Goal: Find specific page/section: Find specific page/section

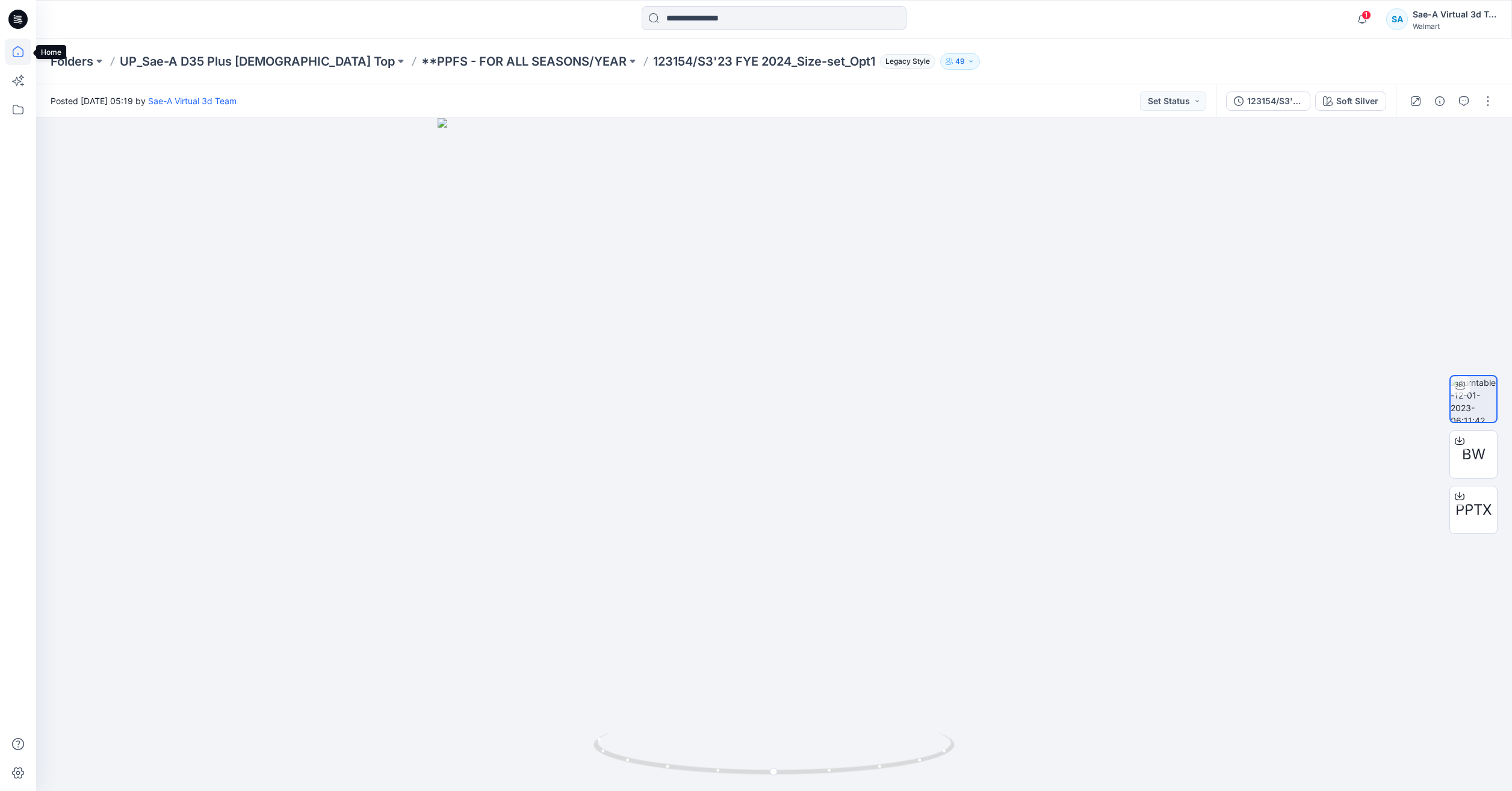
click at [15, 51] on icon at bounding box center [17, 51] width 26 height 26
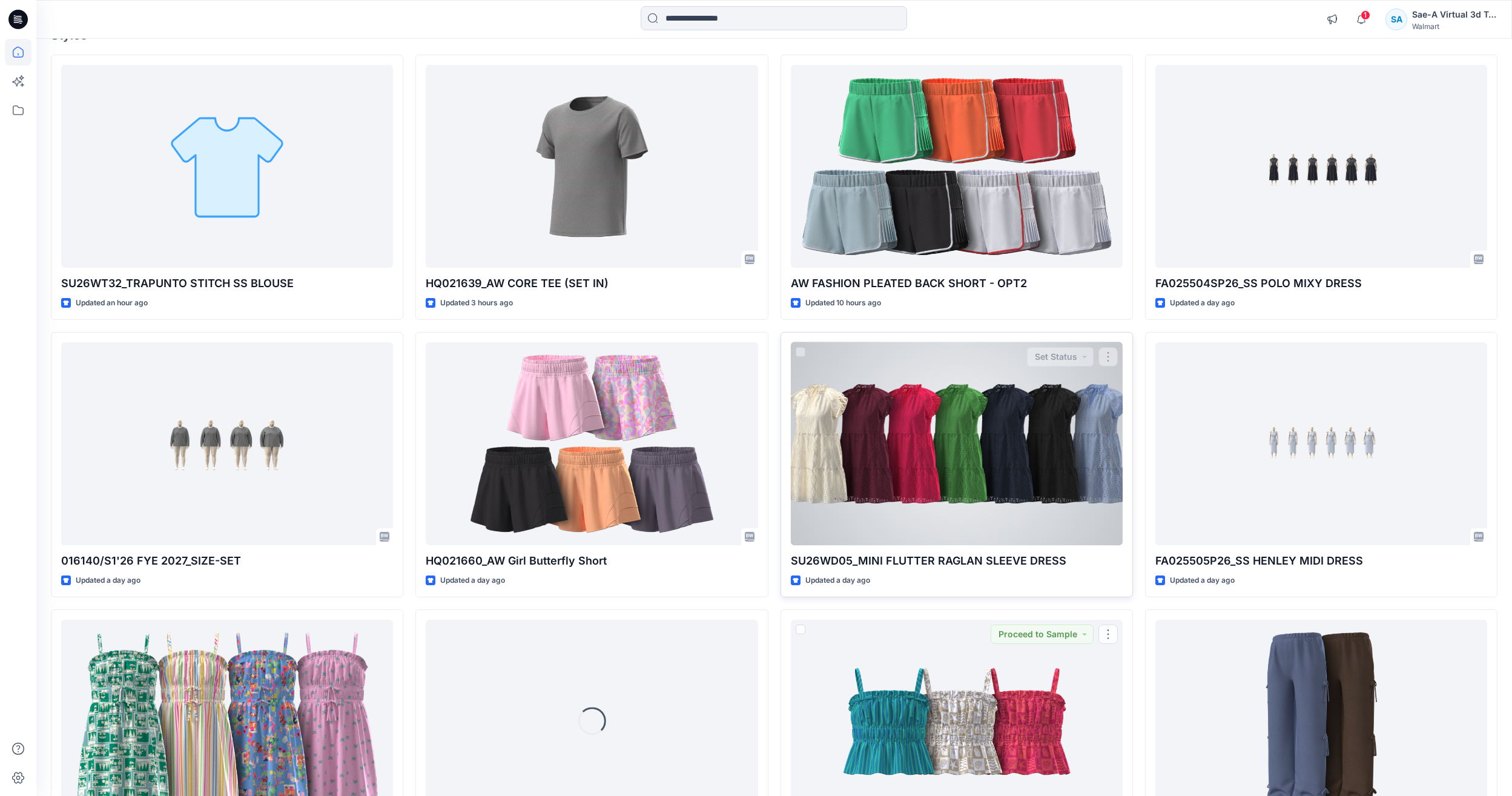
scroll to position [71, 0]
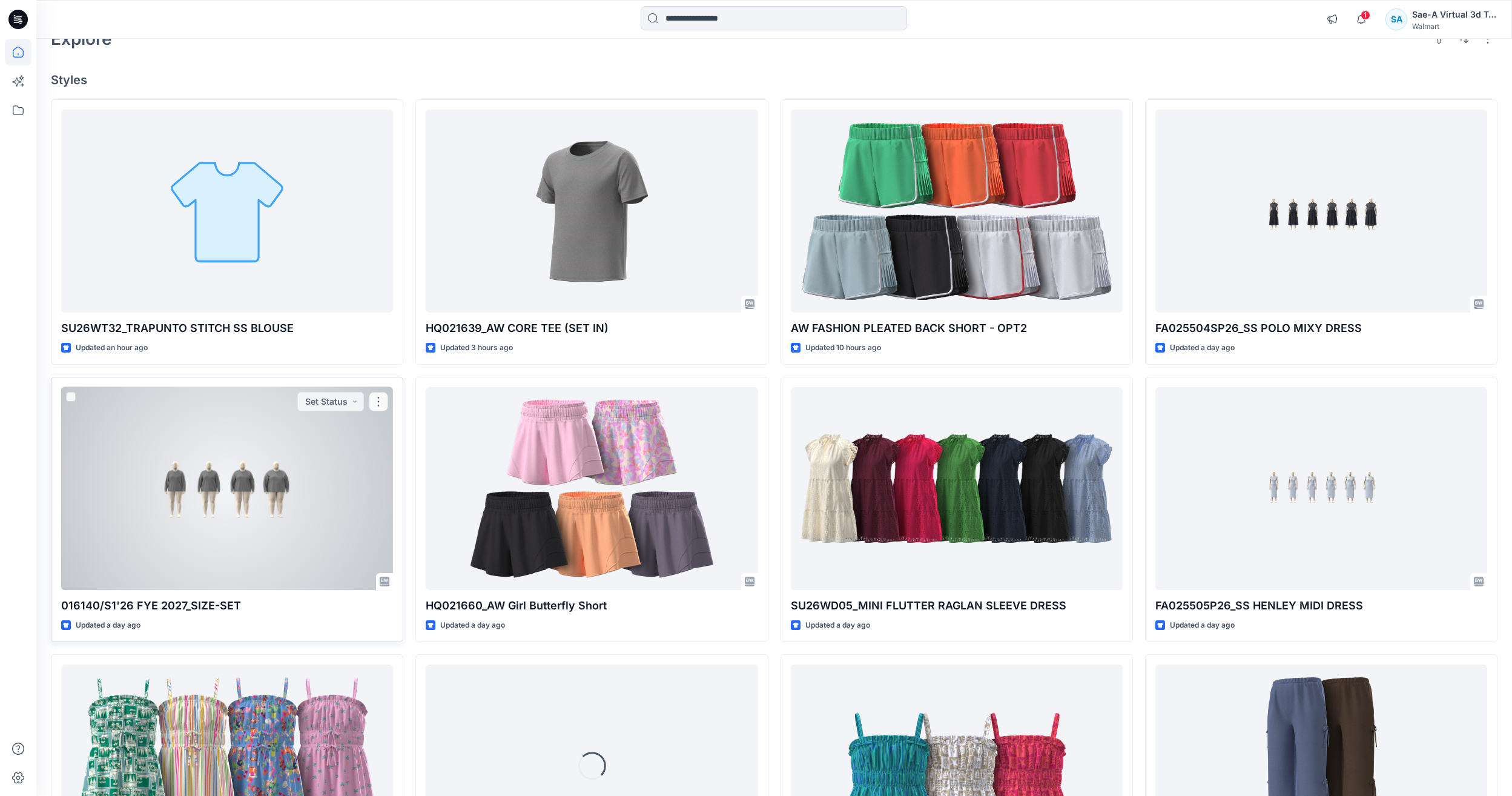
click at [276, 488] on div at bounding box center [227, 488] width 332 height 203
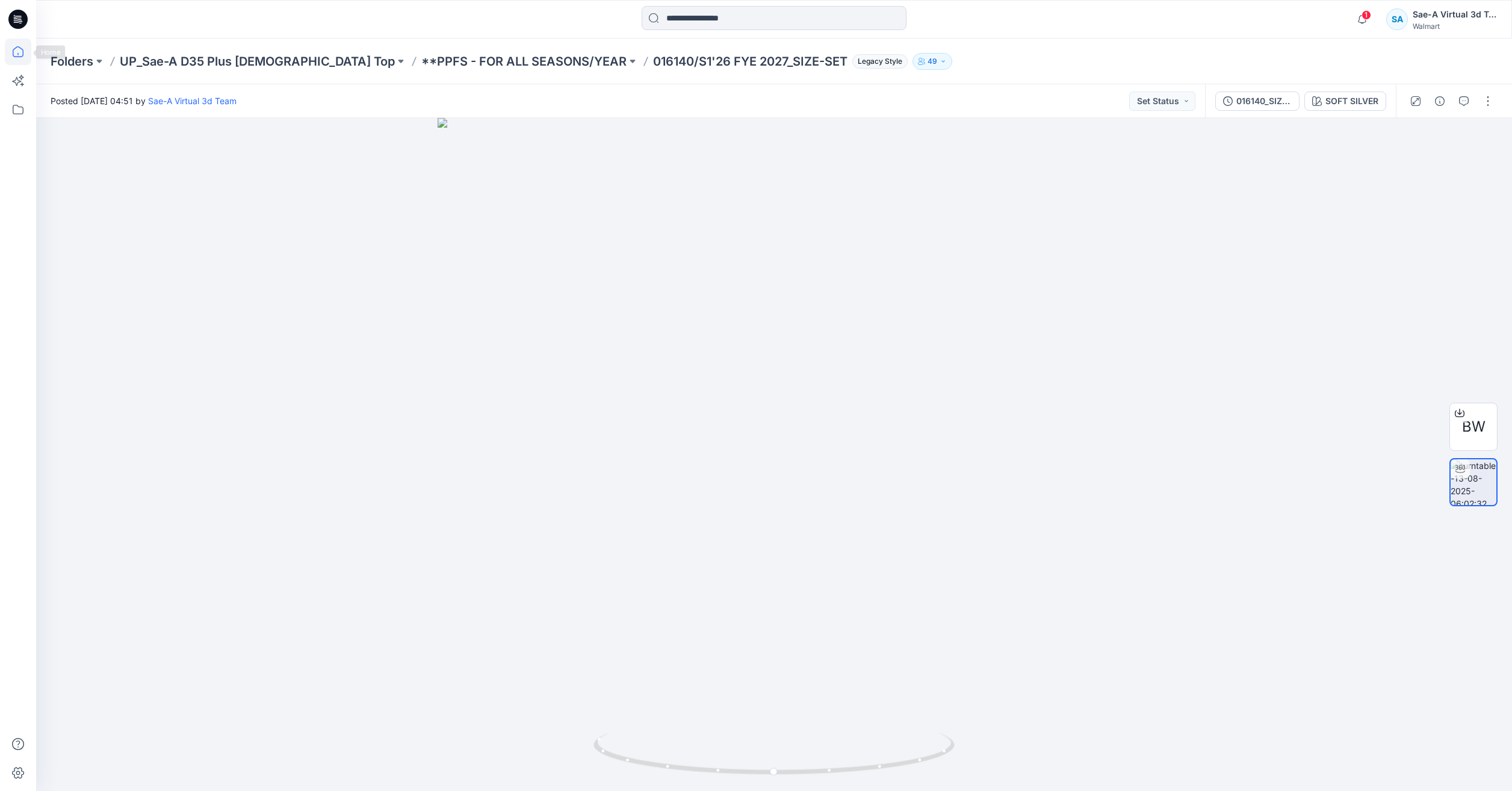
click at [20, 53] on icon at bounding box center [17, 51] width 26 height 26
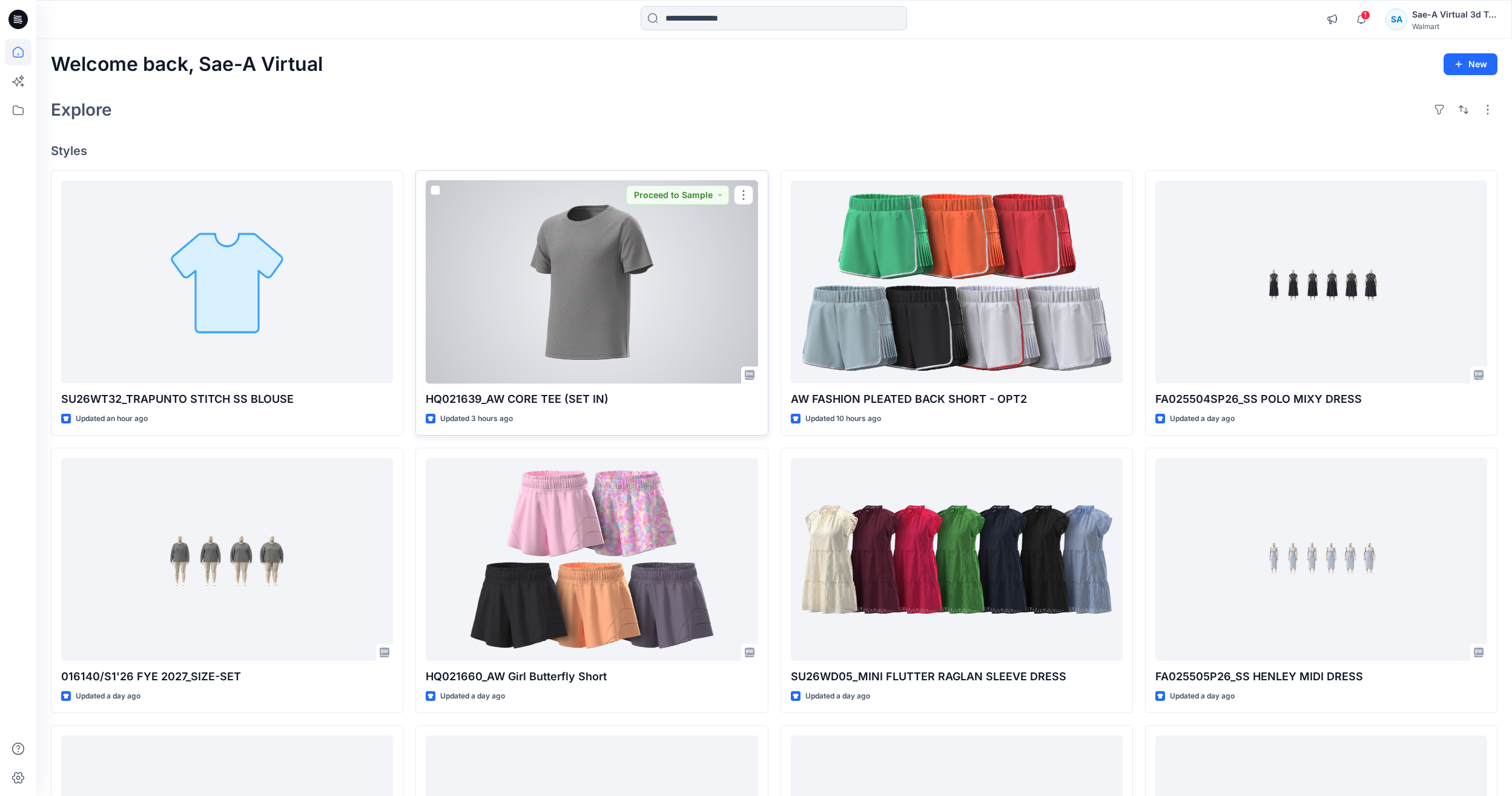
click at [570, 272] on div at bounding box center [591, 282] width 332 height 203
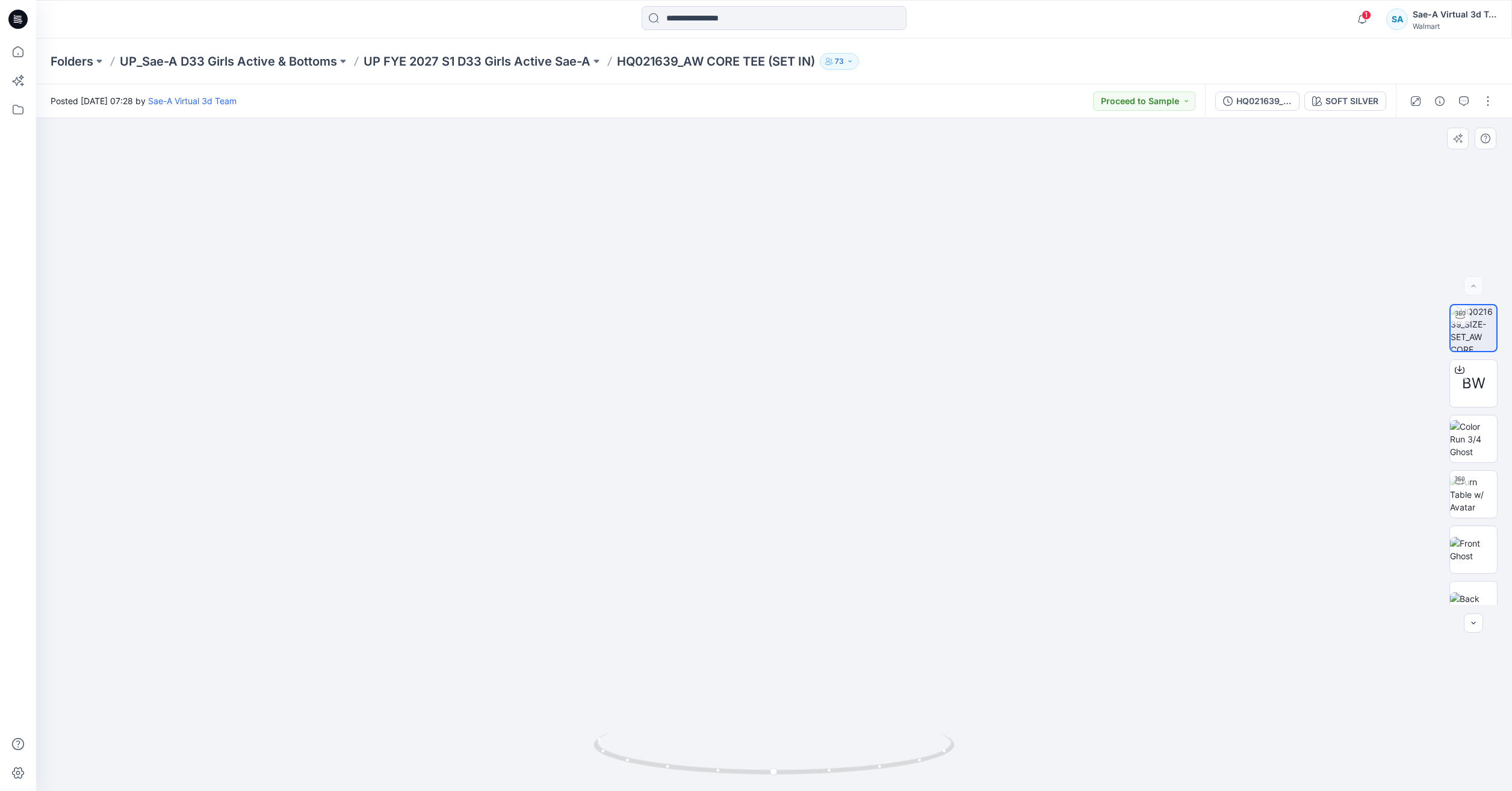
click at [1397, 207] on div at bounding box center [774, 454] width 1476 height 673
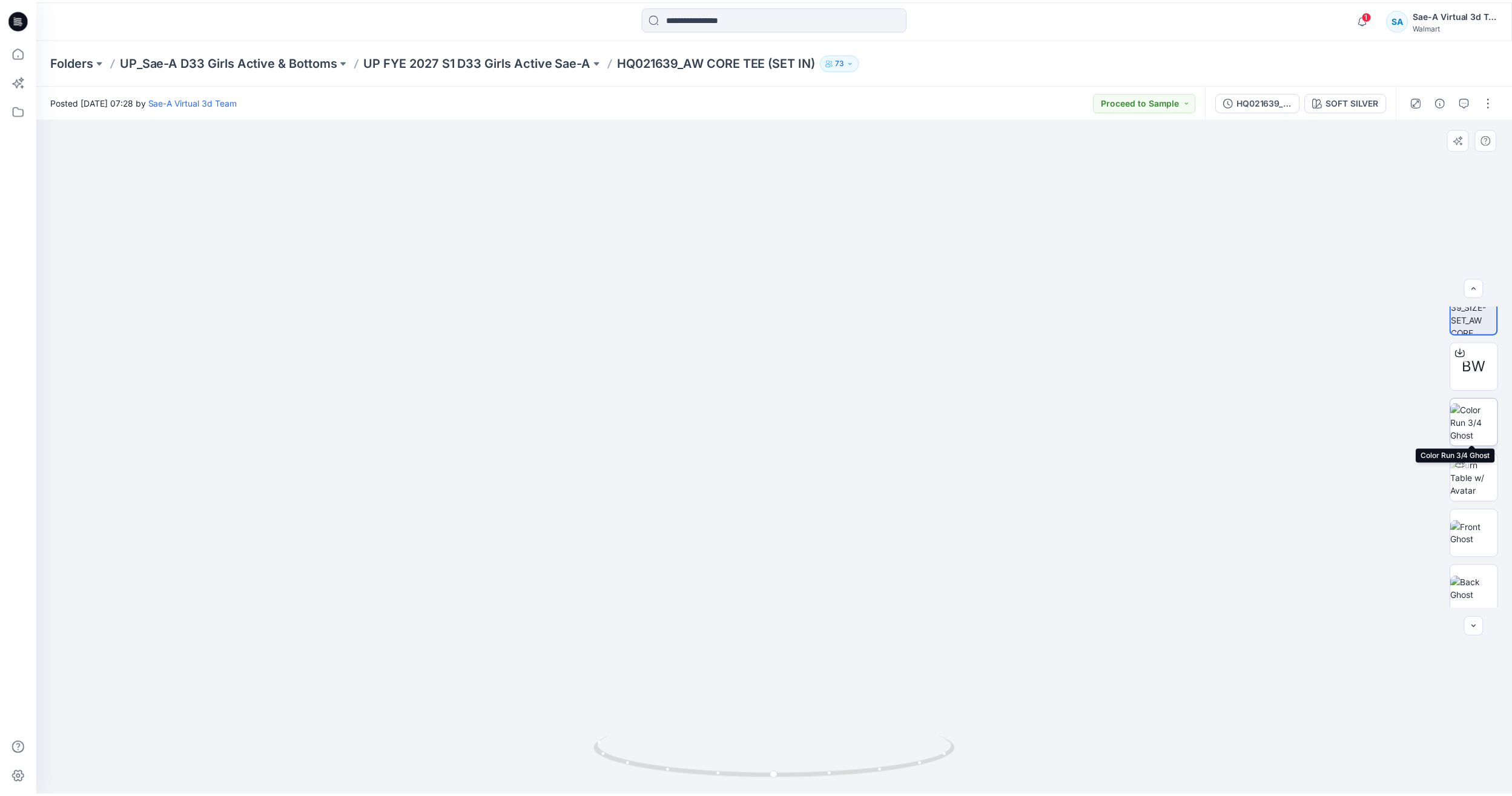
scroll to position [24, 0]
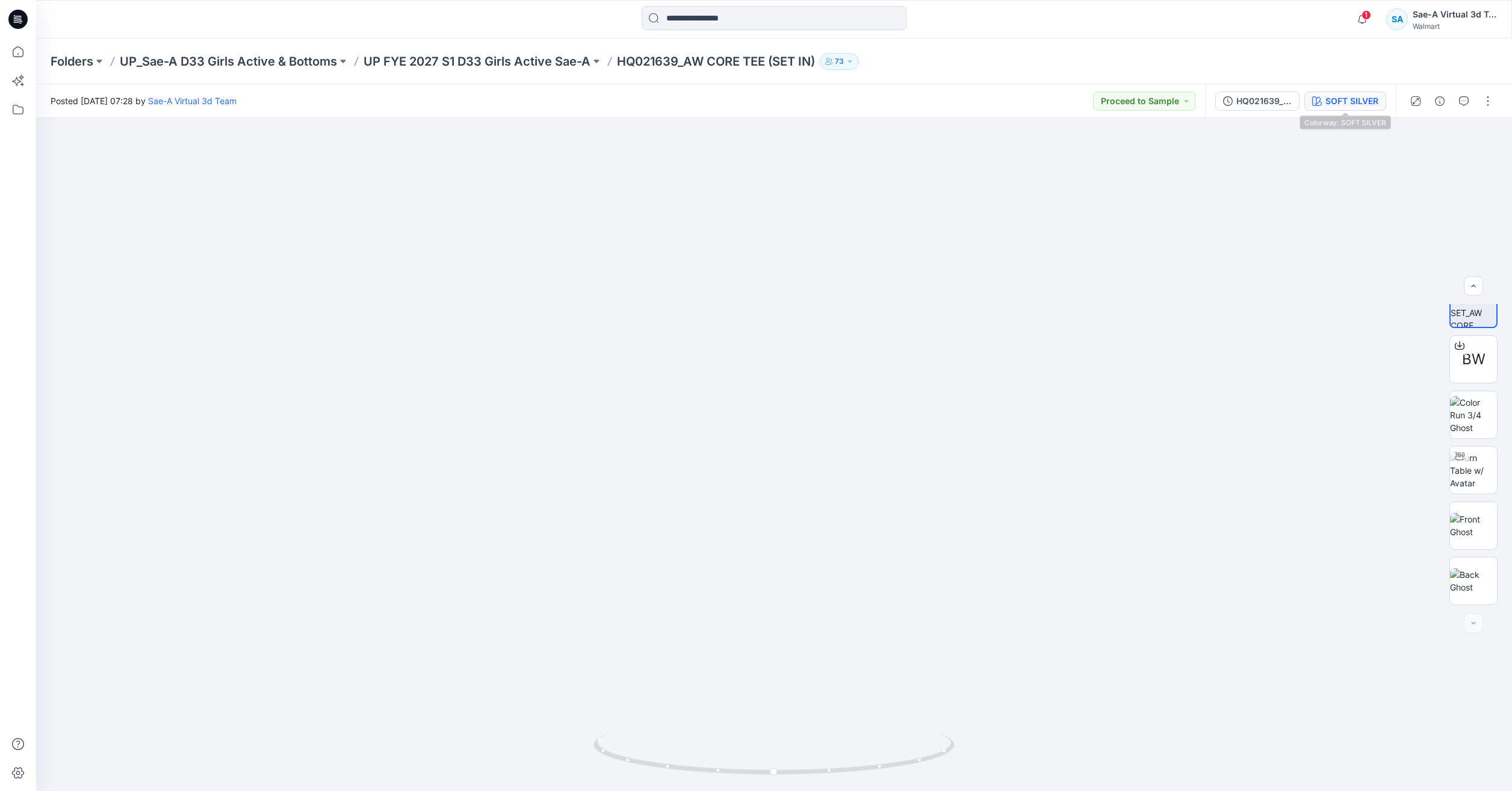
click at [1350, 99] on div "SOFT SILVER" at bounding box center [1352, 101] width 53 height 14
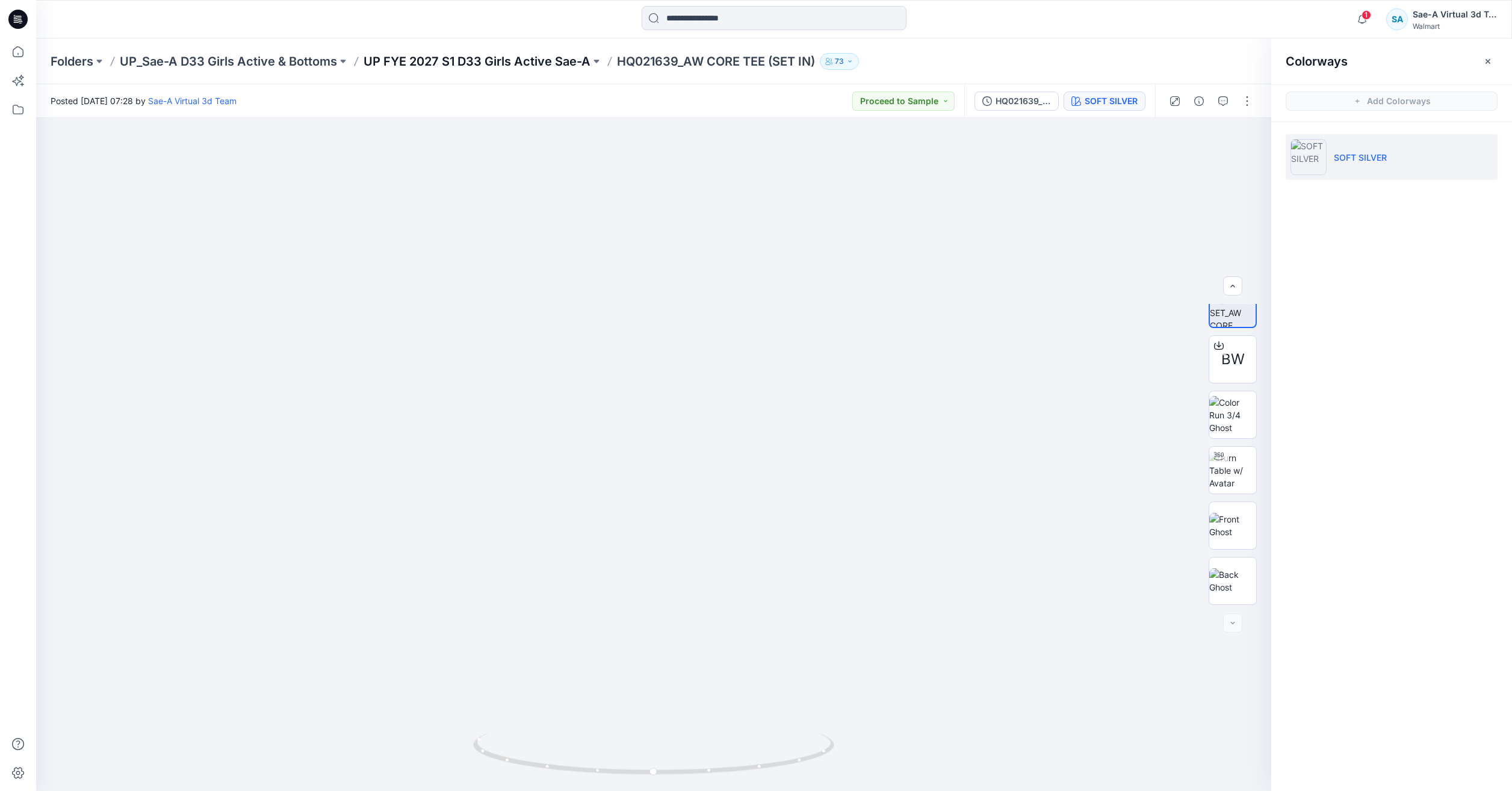
click at [487, 61] on p "UP FYE 2027 S1 D33 Girls Active Sae-A" at bounding box center [477, 61] width 227 height 17
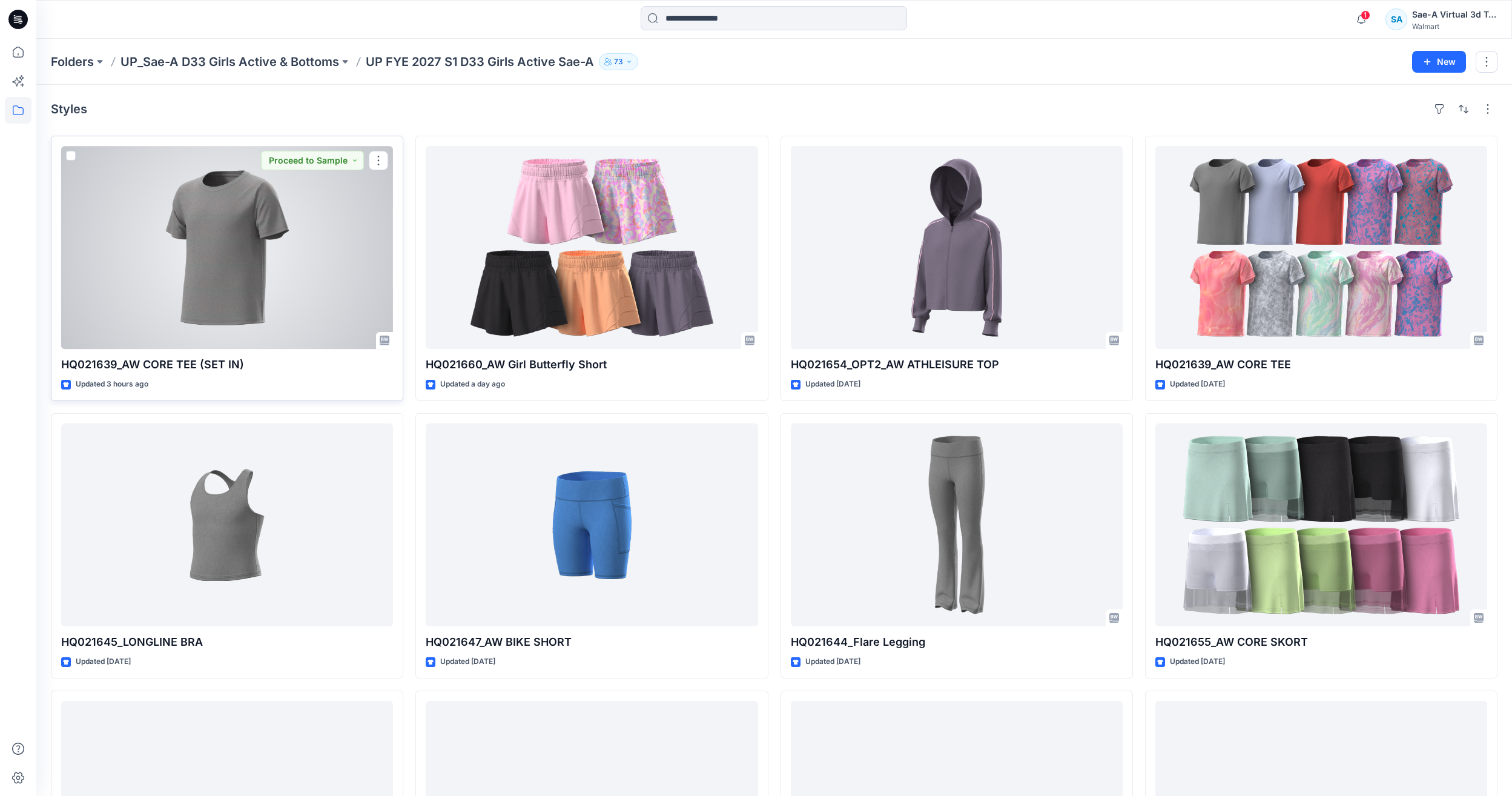
click at [179, 244] on div at bounding box center [227, 247] width 332 height 203
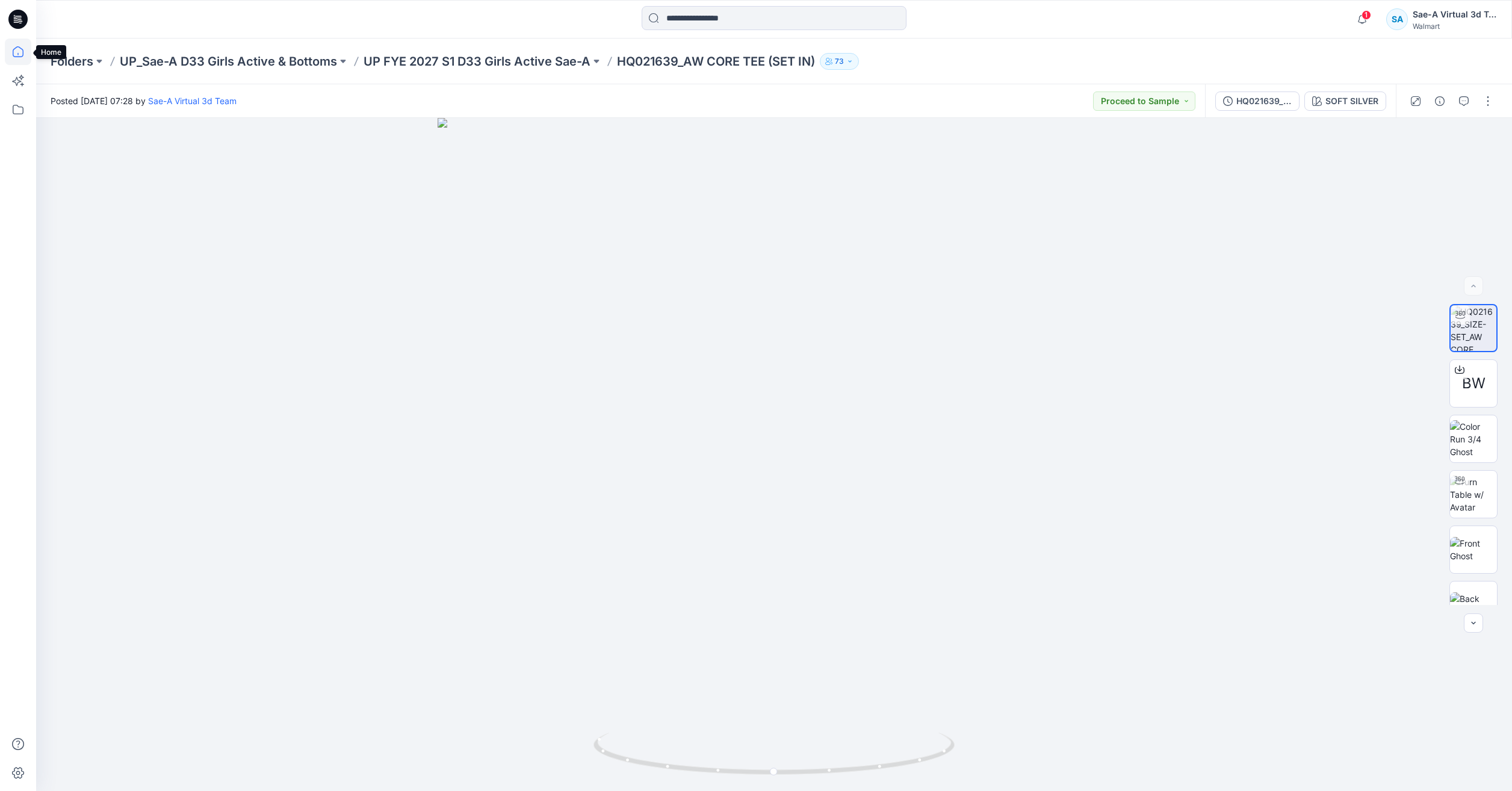
click at [23, 62] on icon at bounding box center [17, 51] width 26 height 26
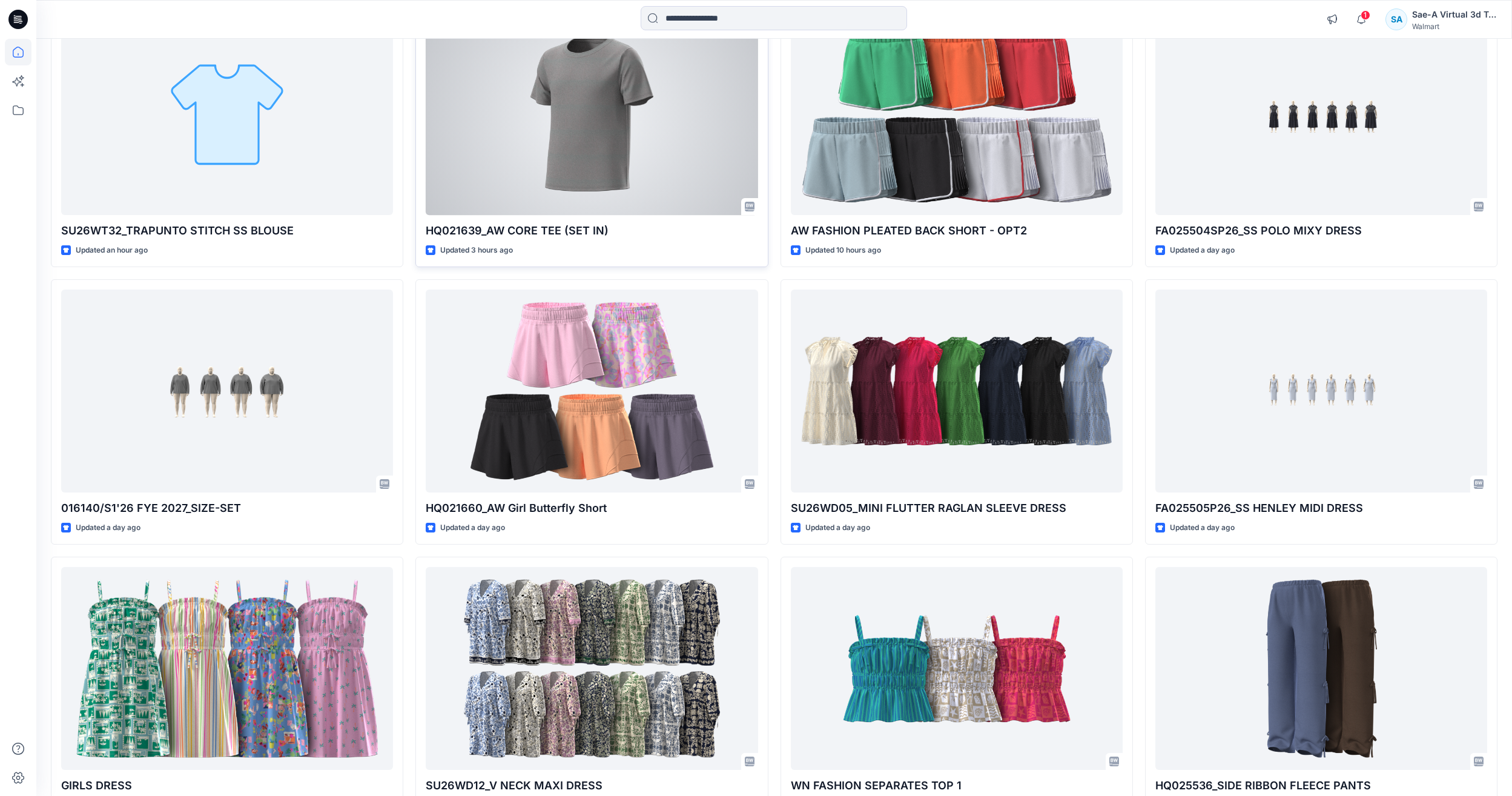
scroll to position [176, 0]
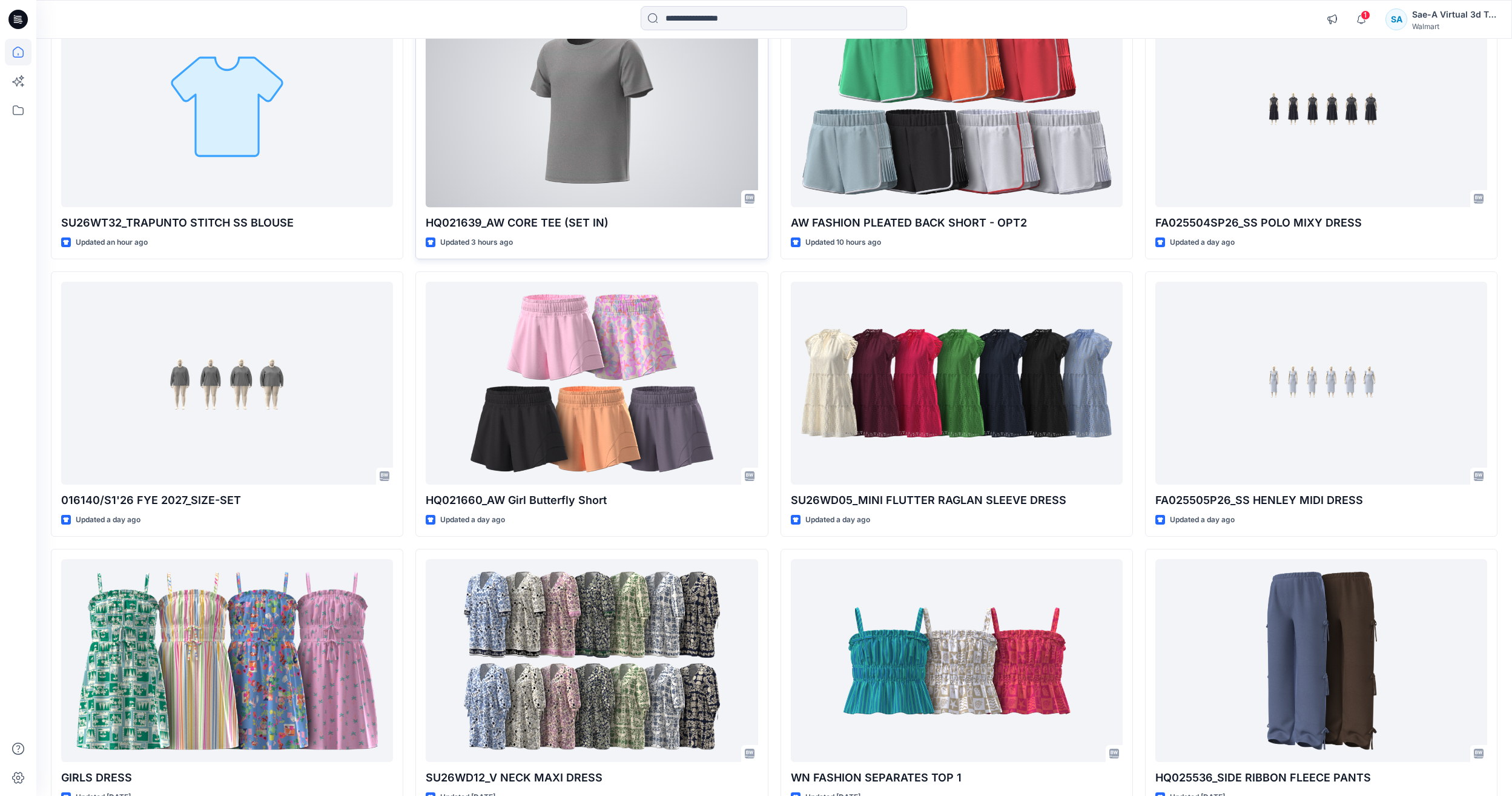
click at [602, 170] on div at bounding box center [591, 106] width 332 height 203
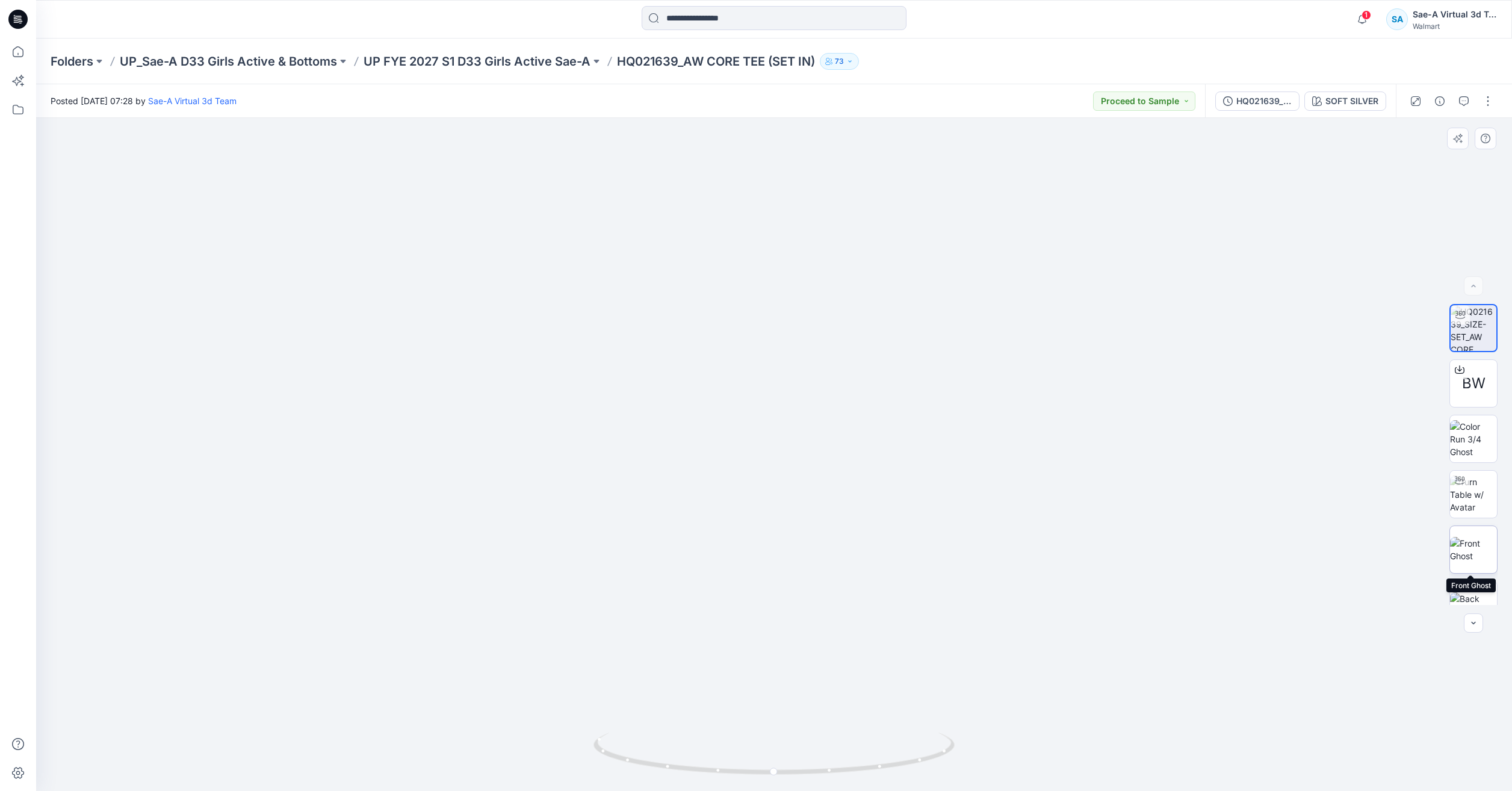
click at [1471, 562] on img at bounding box center [1473, 549] width 47 height 25
click at [19, 51] on icon at bounding box center [17, 51] width 26 height 26
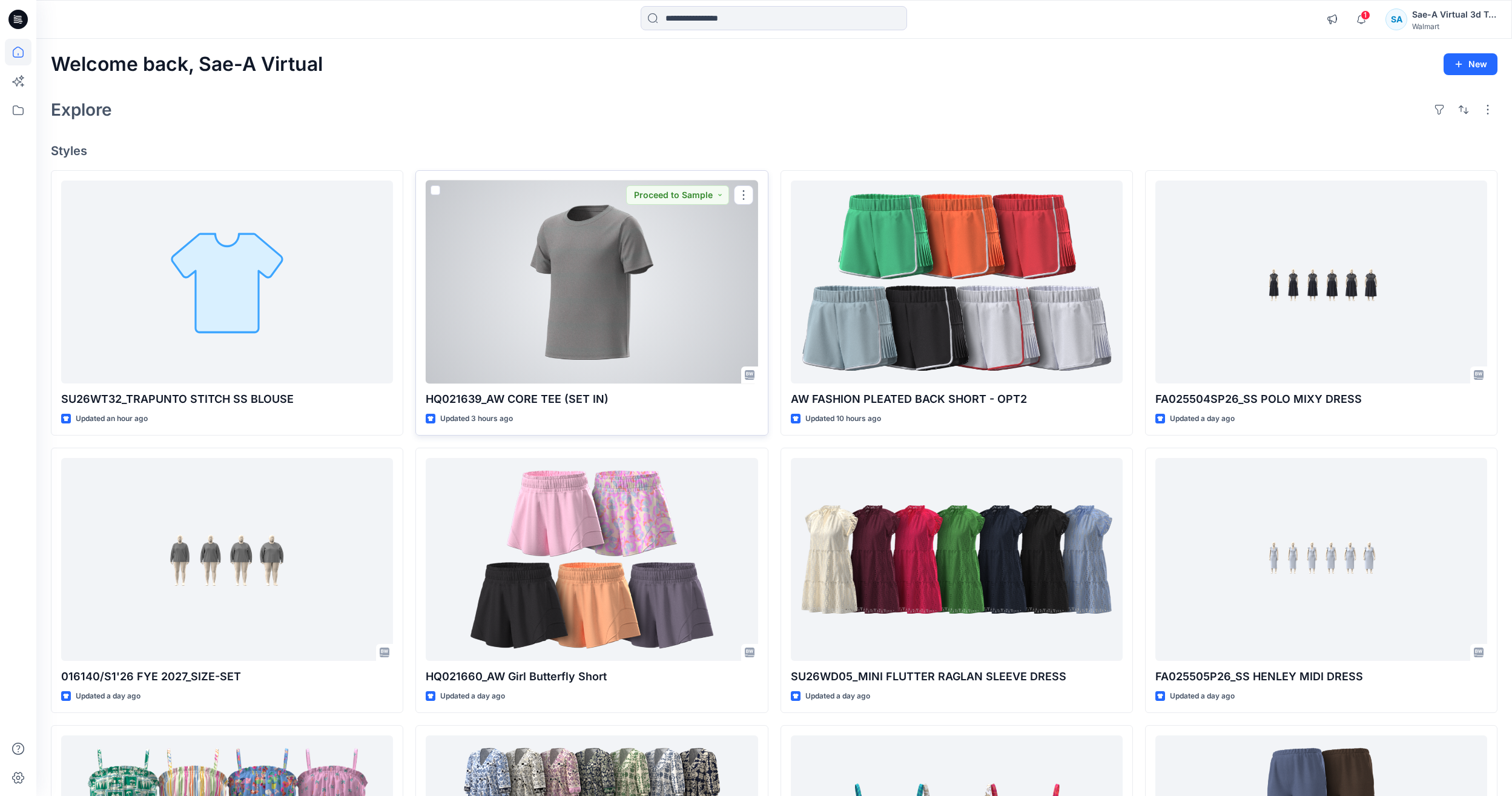
click at [638, 332] on div at bounding box center [591, 282] width 332 height 203
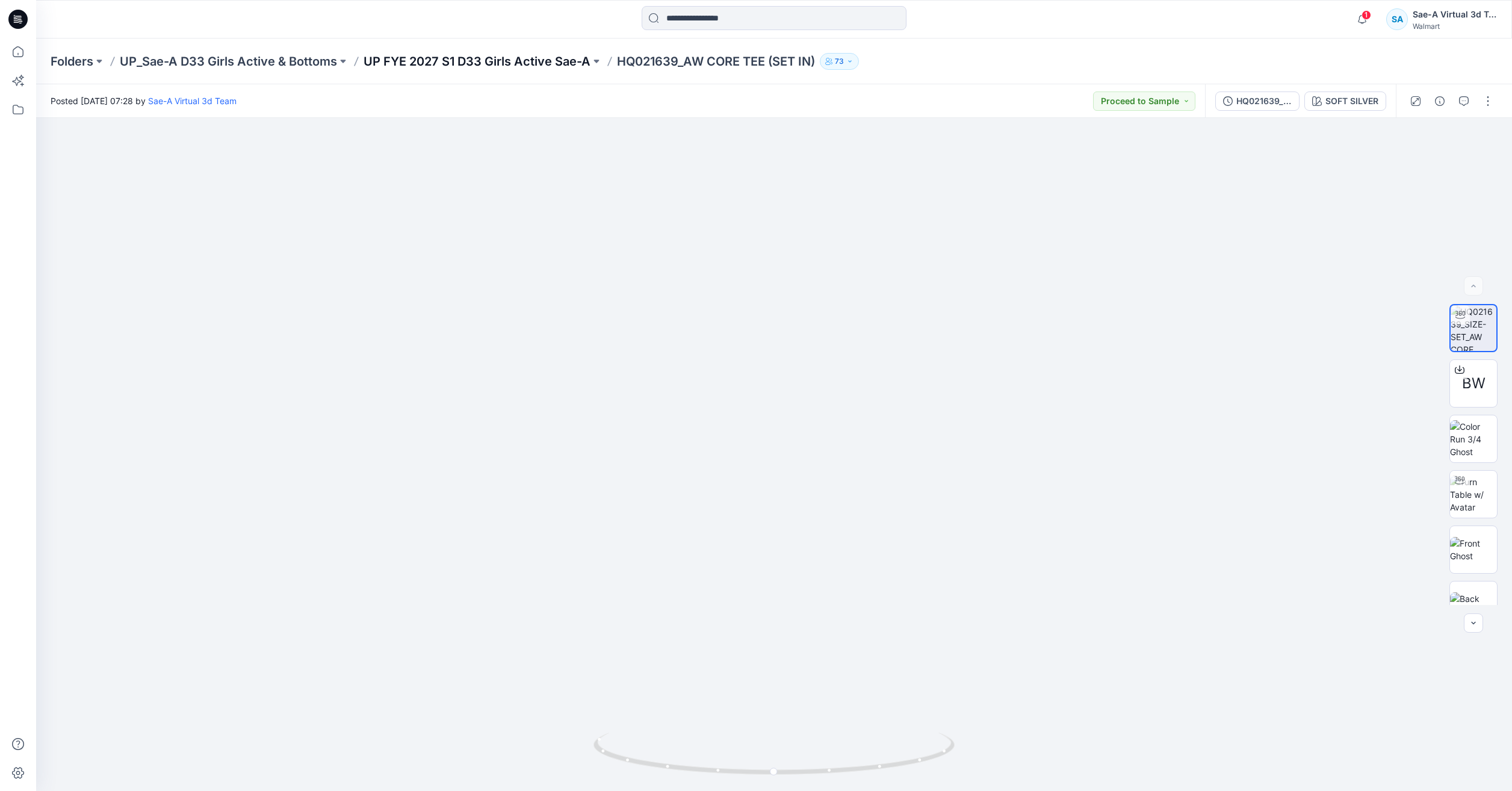
click at [519, 62] on p "UP FYE 2027 S1 D33 Girls Active Sae-A" at bounding box center [477, 61] width 227 height 17
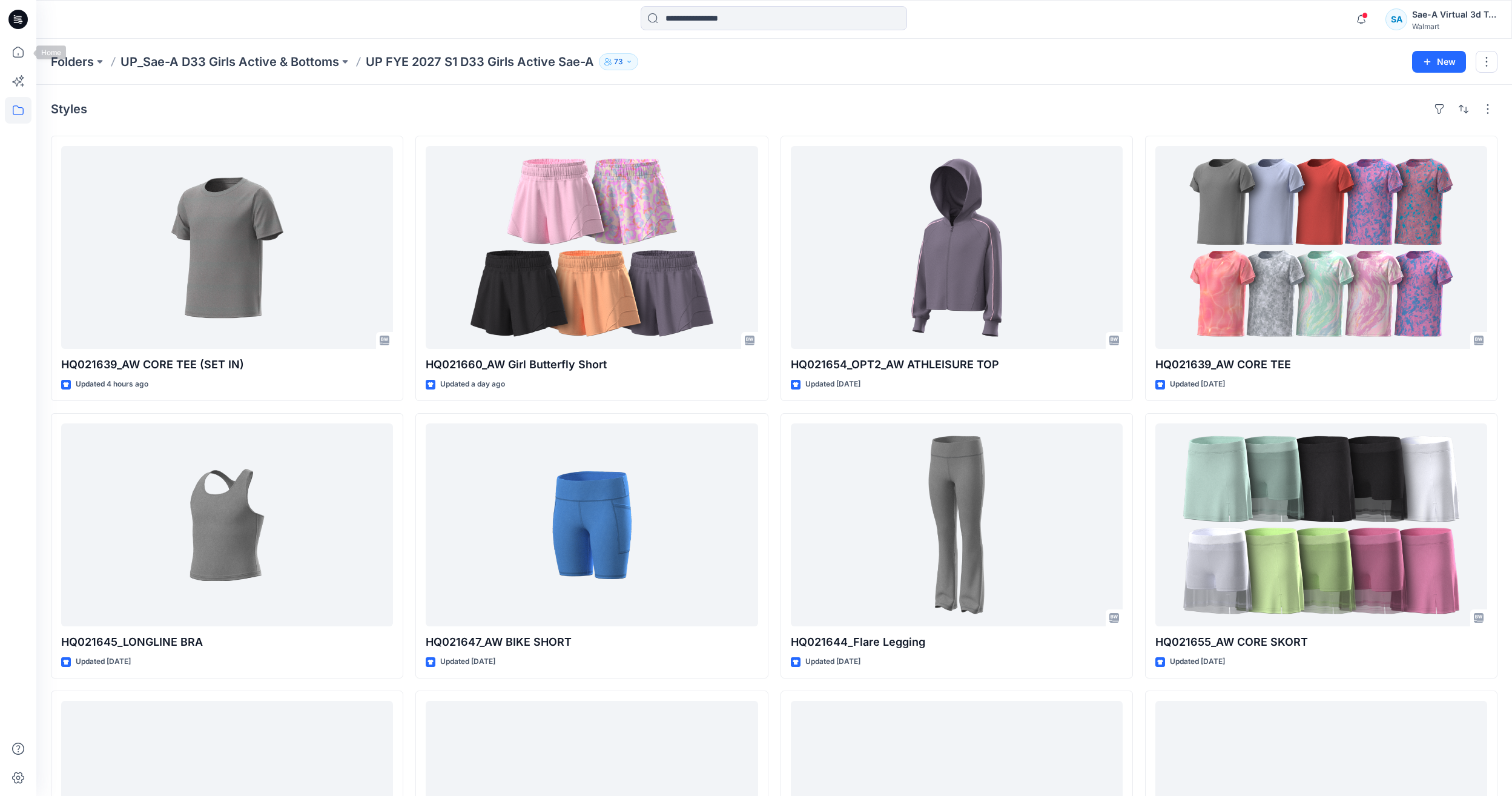
click at [4, 49] on div at bounding box center [18, 398] width 36 height 796
click at [6, 52] on icon at bounding box center [17, 52] width 27 height 27
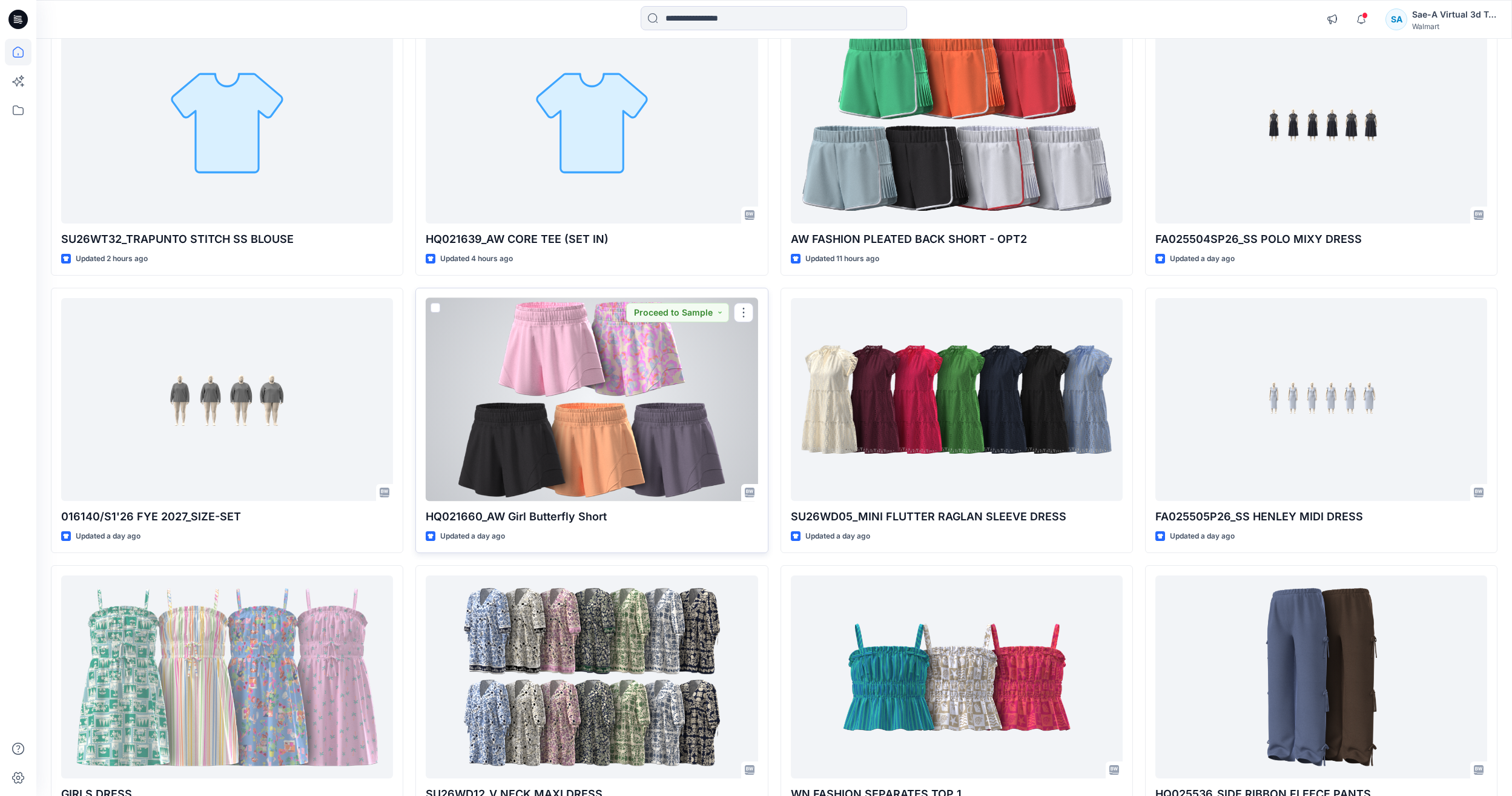
scroll to position [182, 0]
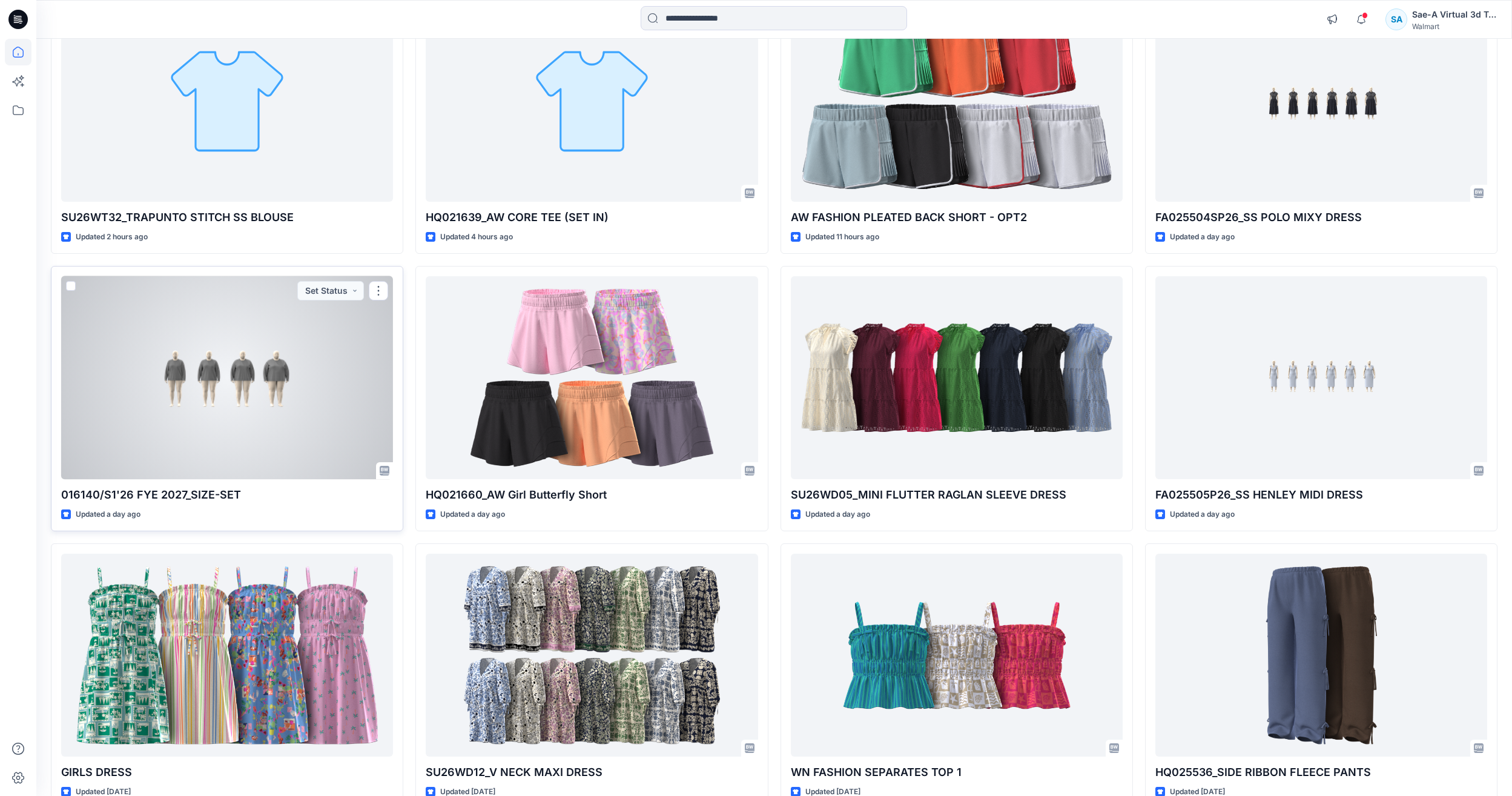
click at [208, 380] on div at bounding box center [227, 377] width 332 height 203
